Goal: Find contact information: Find contact information

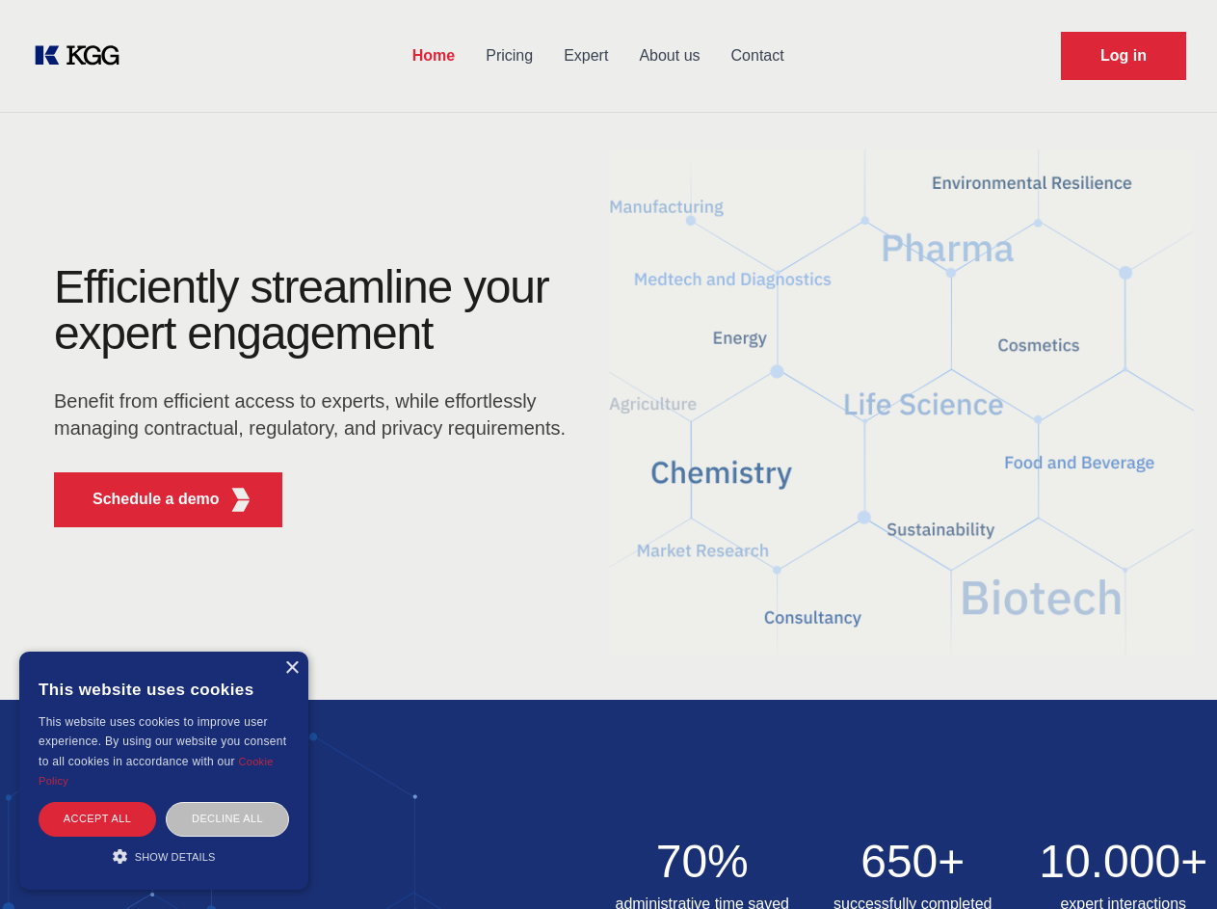
click at [608, 454] on div "Efficiently streamline your expert engagement Benefit from efficient access to …" at bounding box center [316, 403] width 586 height 279
click at [145, 499] on p "Schedule a demo" at bounding box center [156, 499] width 127 height 23
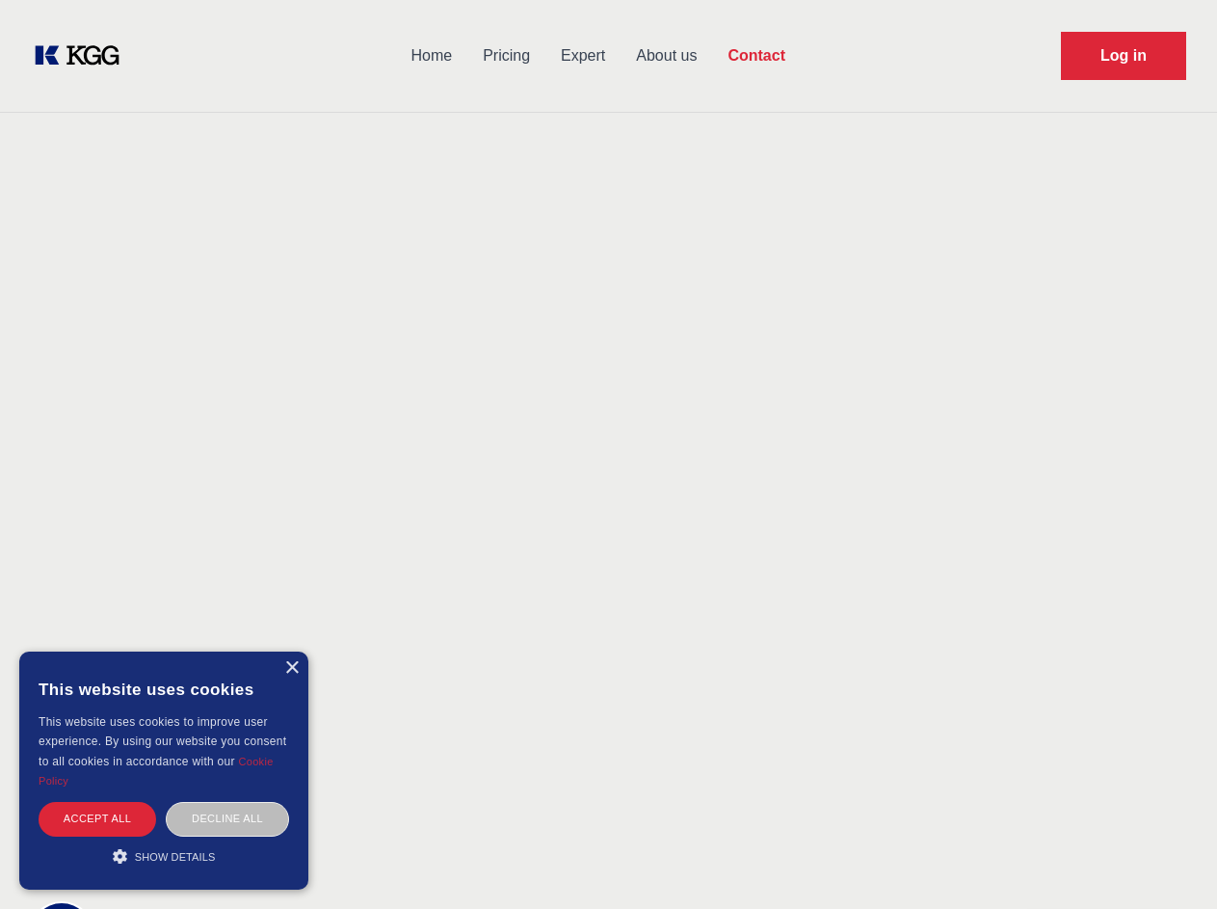
click at [291, 668] on div "× This website uses cookies This website uses cookies to improve user experienc…" at bounding box center [163, 770] width 289 height 238
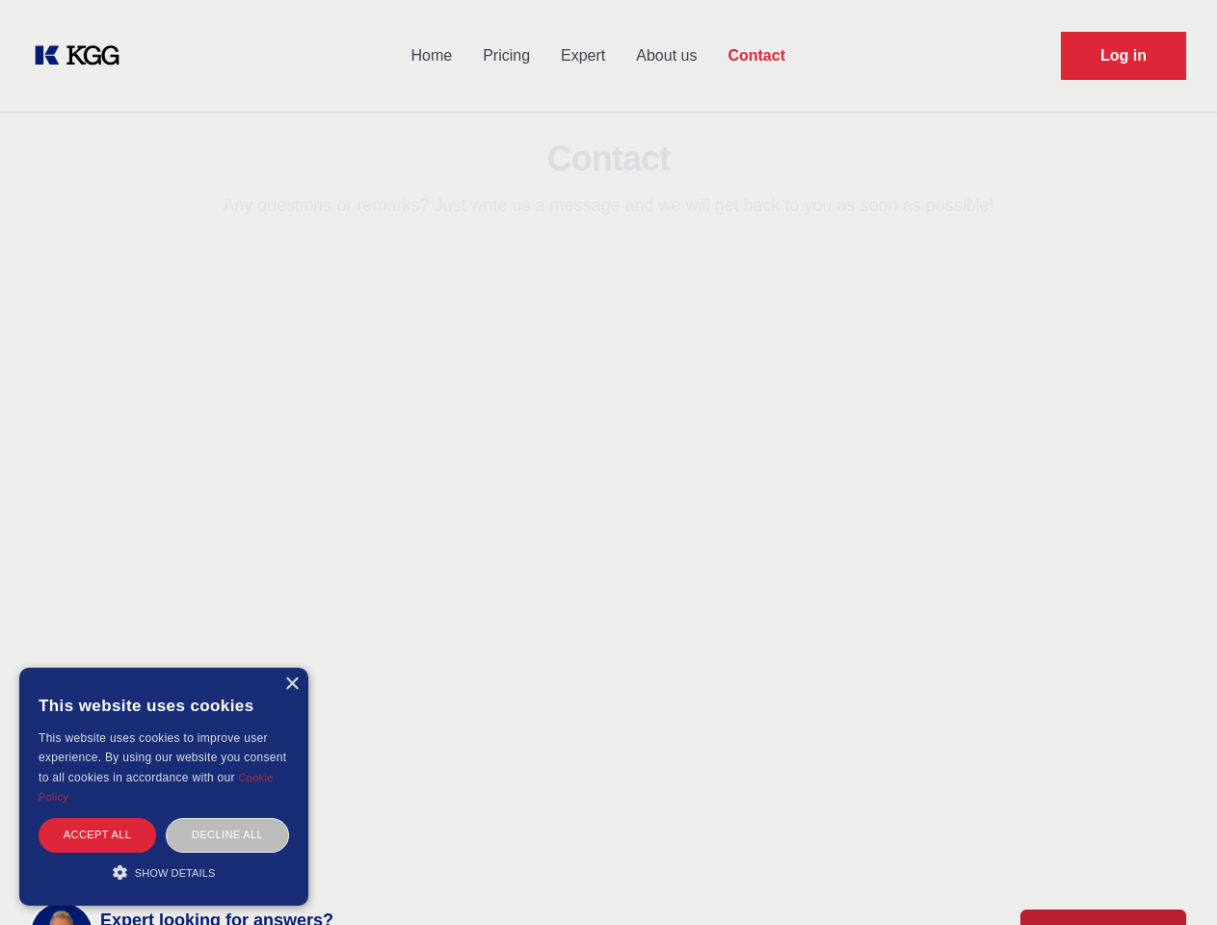
click at [97, 818] on div "Accept all" at bounding box center [98, 835] width 118 height 34
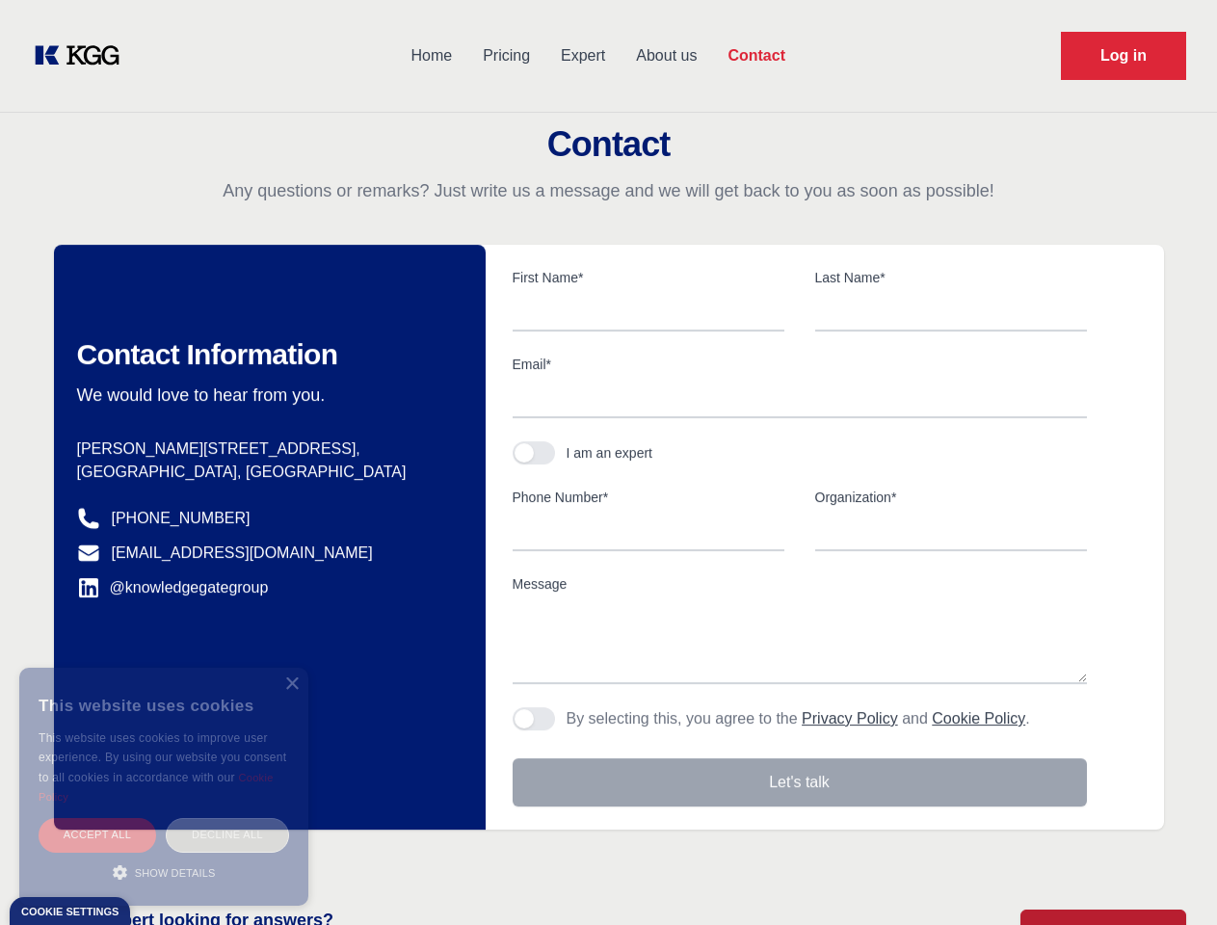
click at [227, 818] on div "Decline all" at bounding box center [227, 835] width 123 height 34
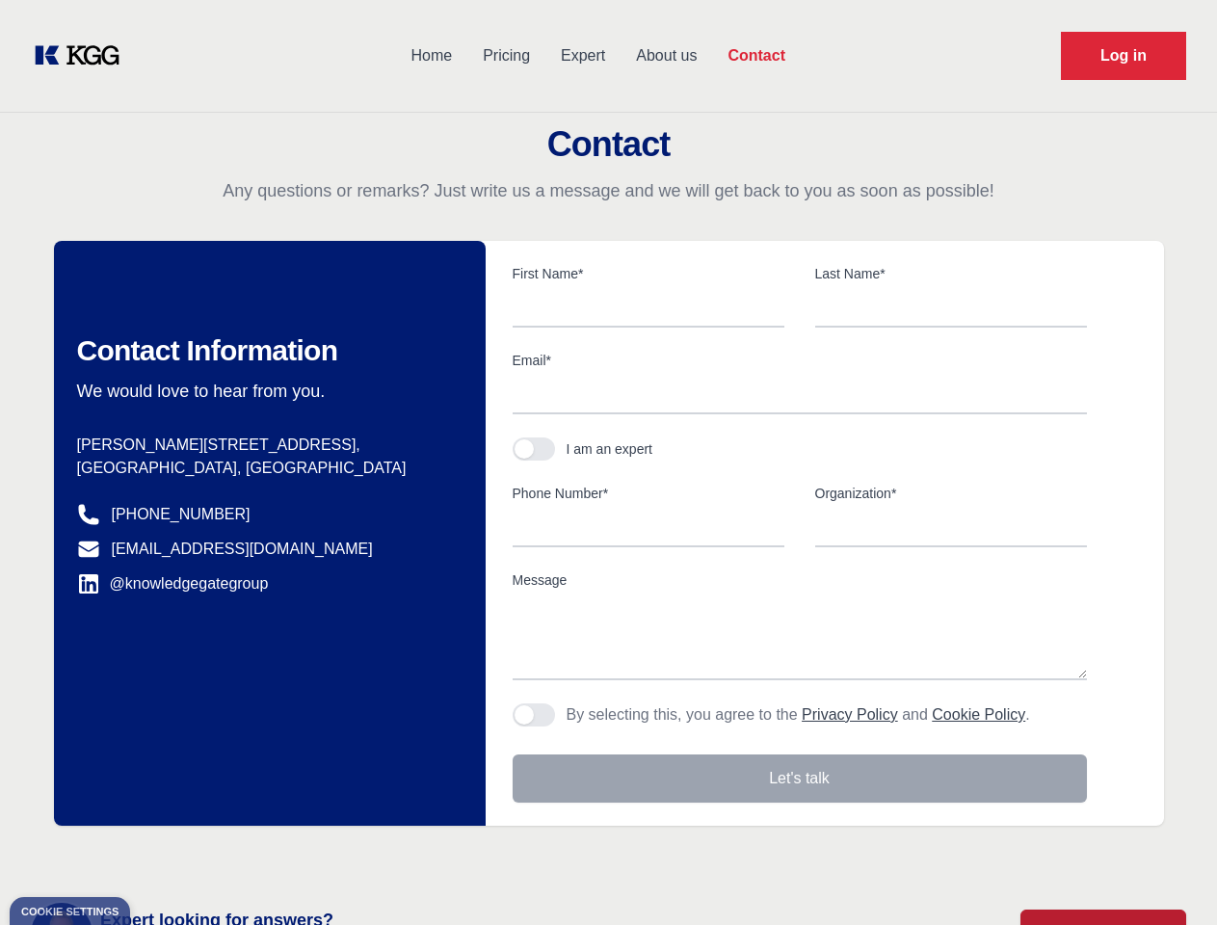
click at [164, 856] on main "Contact Any questions or remarks? Just write us a message and we will get back …" at bounding box center [608, 501] width 1217 height 1003
